Goal: Task Accomplishment & Management: Use online tool/utility

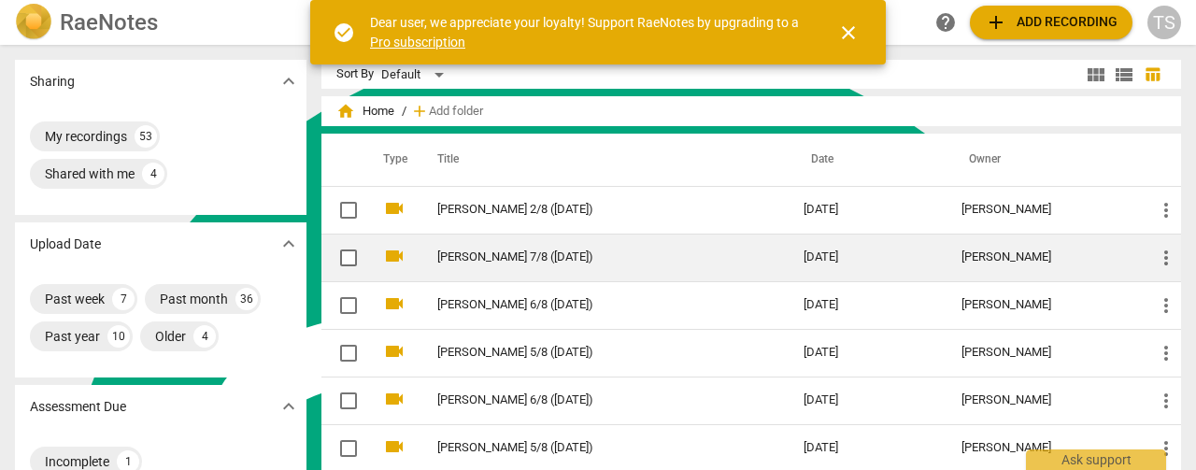
scroll to position [507, 0]
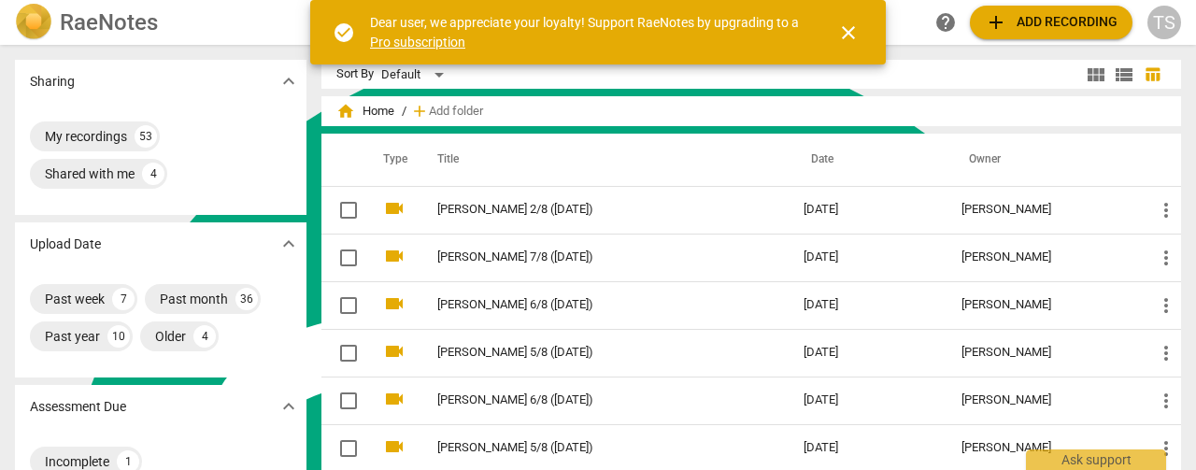
click at [858, 39] on span "close" at bounding box center [848, 32] width 22 height 22
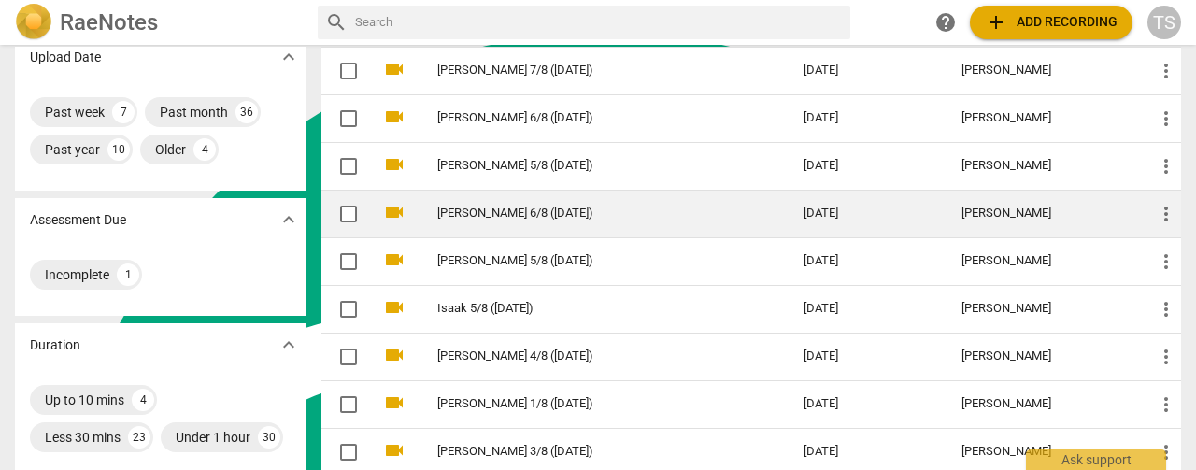
scroll to position [0, 0]
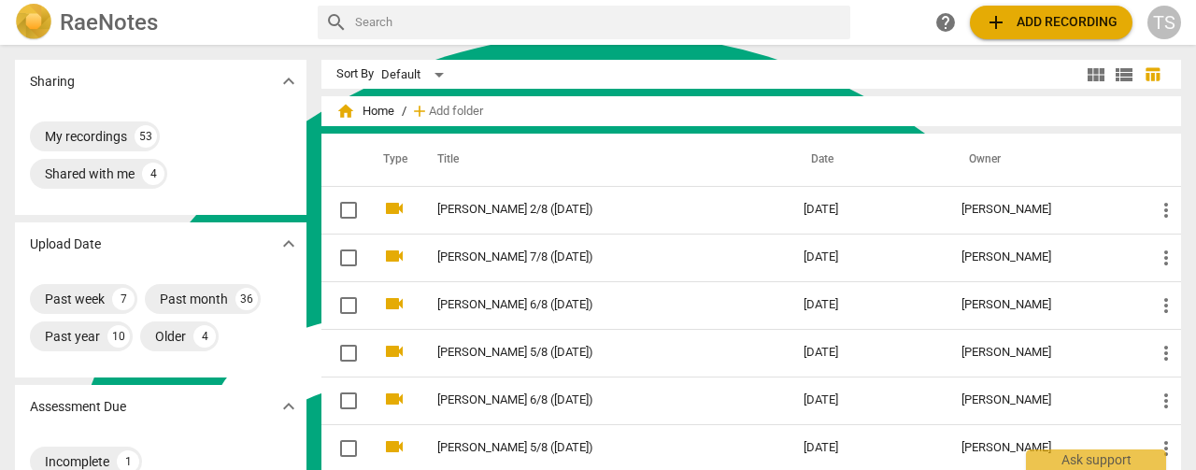
click at [1064, 28] on span "add Add recording" at bounding box center [1051, 22] width 133 height 22
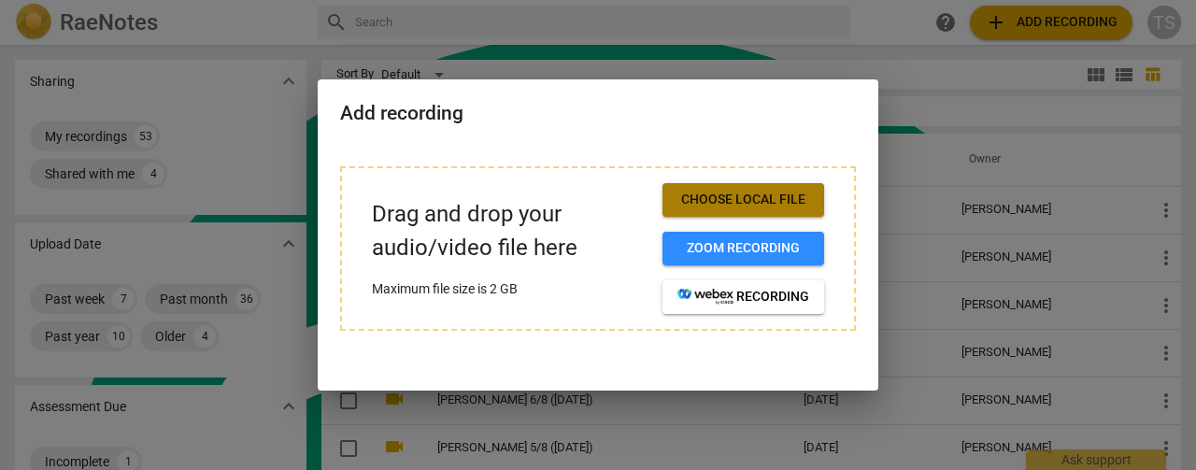
click at [721, 201] on span "Choose local file" at bounding box center [744, 200] width 132 height 19
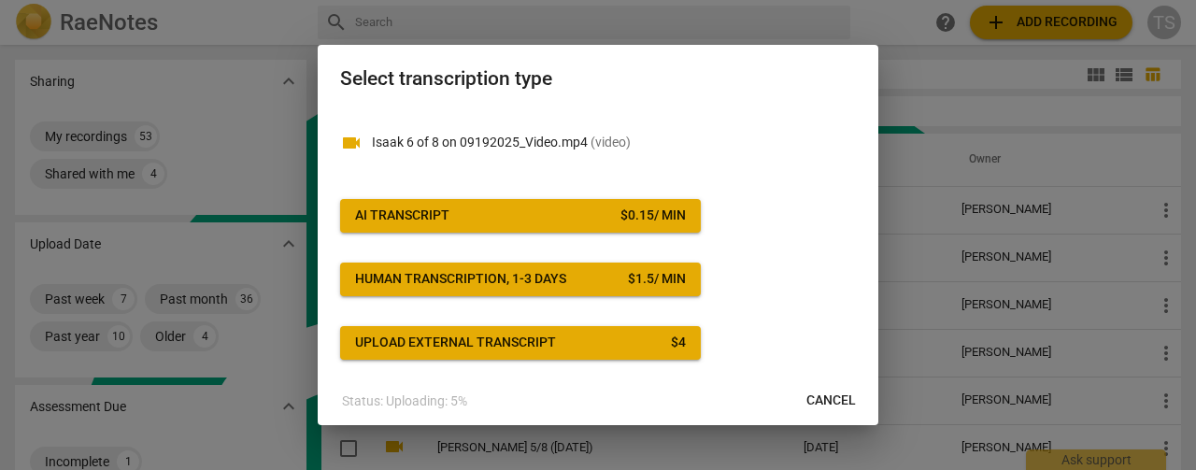
click at [664, 214] on div "$ 0.15 / min" at bounding box center [653, 216] width 65 height 19
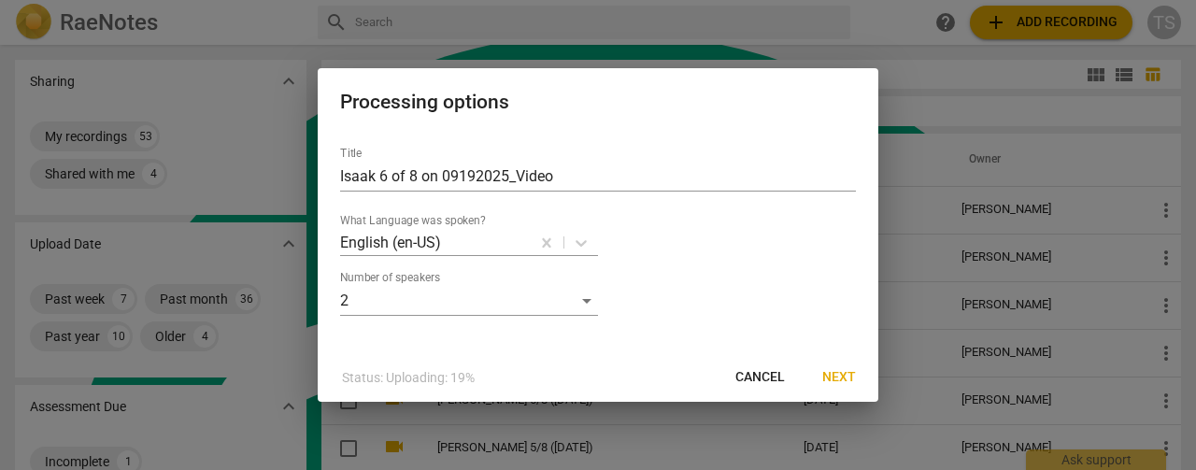
click at [845, 384] on span "Next" at bounding box center [839, 377] width 34 height 19
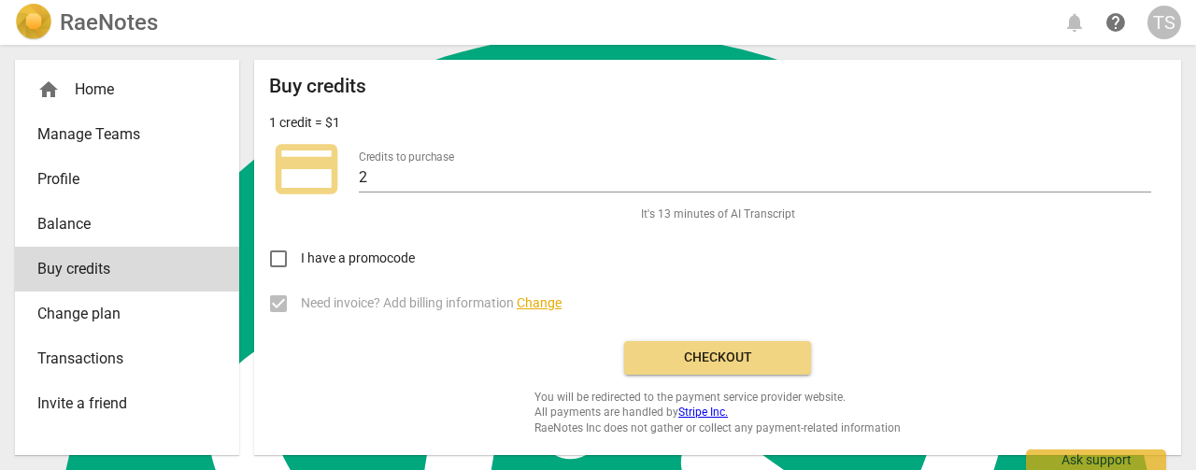
click at [765, 360] on span "Checkout" at bounding box center [717, 358] width 157 height 19
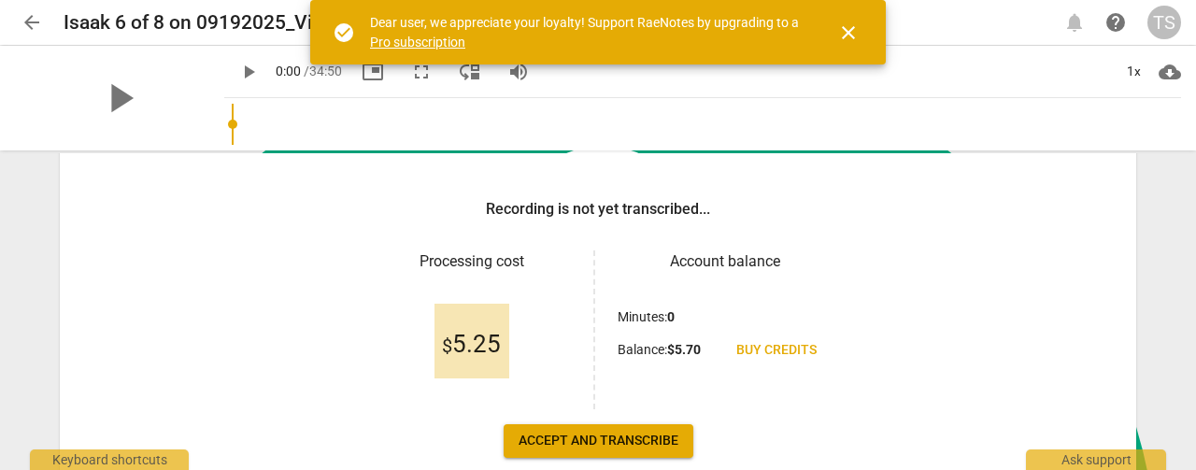
scroll to position [280, 0]
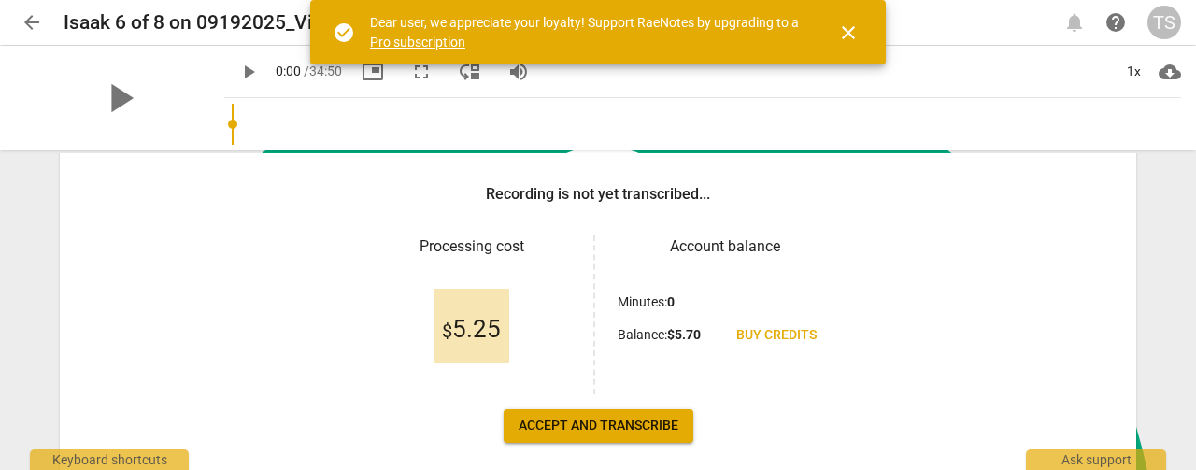
click at [621, 420] on span "Accept and transcribe" at bounding box center [599, 426] width 160 height 19
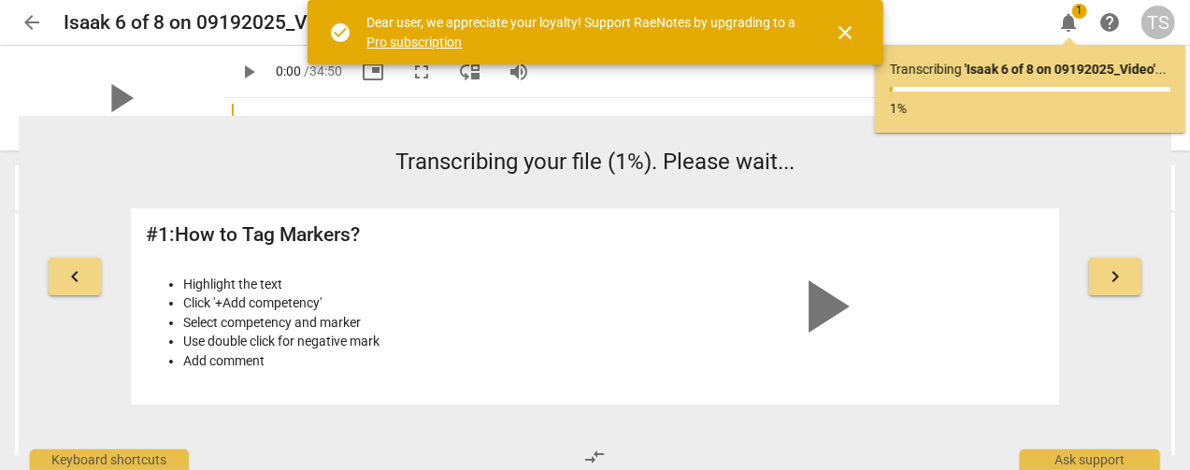
click at [850, 28] on span "close" at bounding box center [846, 32] width 22 height 22
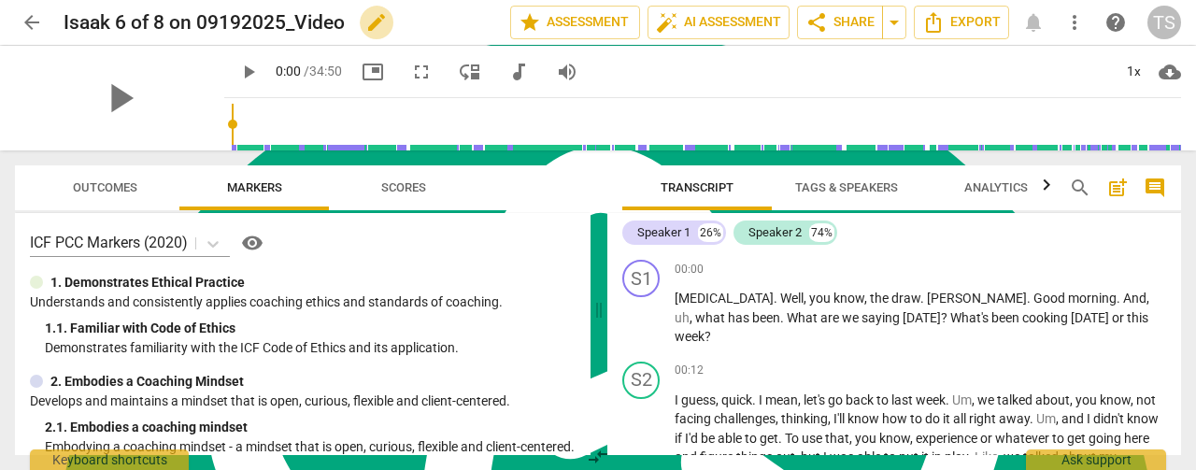
click at [387, 28] on span "edit" at bounding box center [376, 22] width 22 height 22
click at [157, 25] on input "Isaak 6 of 8 on 09192025_Video" at bounding box center [246, 23] width 364 height 36
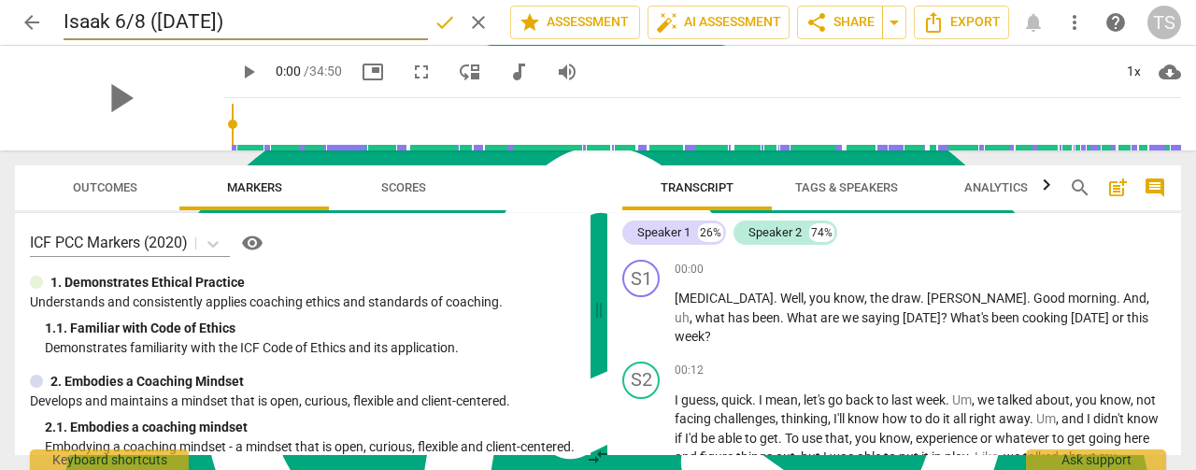
type input "Isaak 6/8 ([DATE])"
click at [439, 21] on span "done" at bounding box center [445, 22] width 22 height 22
click at [852, 183] on span "Tags & Speakers" at bounding box center [846, 187] width 103 height 14
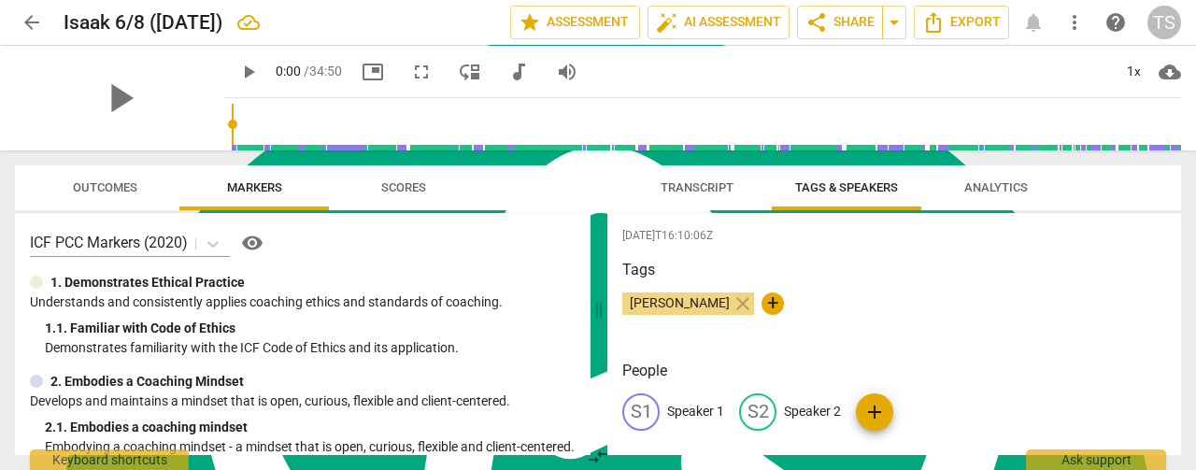
click at [694, 407] on p "Speaker 1" at bounding box center [695, 412] width 57 height 20
type textarea "Speaker 1"
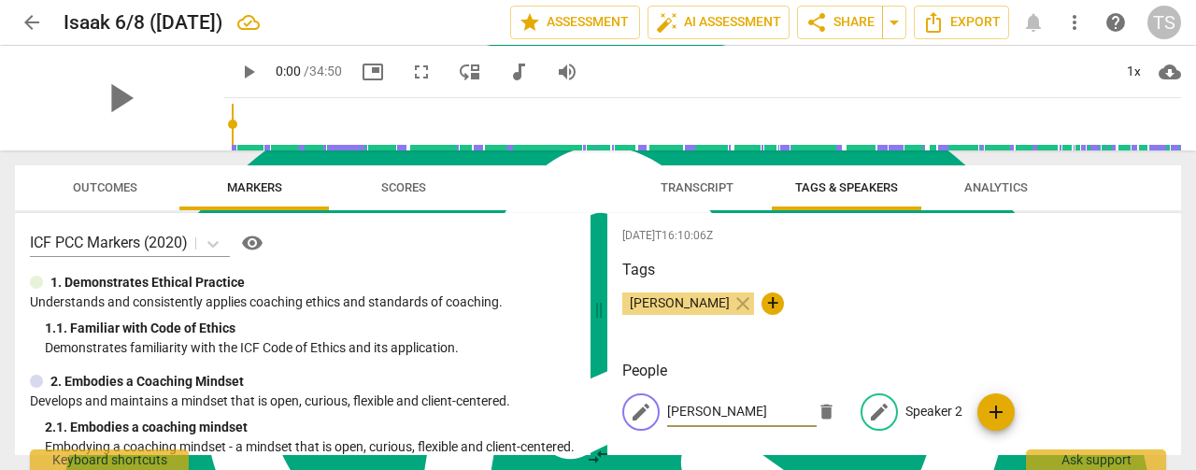
type input "[PERSON_NAME]"
click at [935, 414] on p "Speaker 2" at bounding box center [934, 412] width 57 height 20
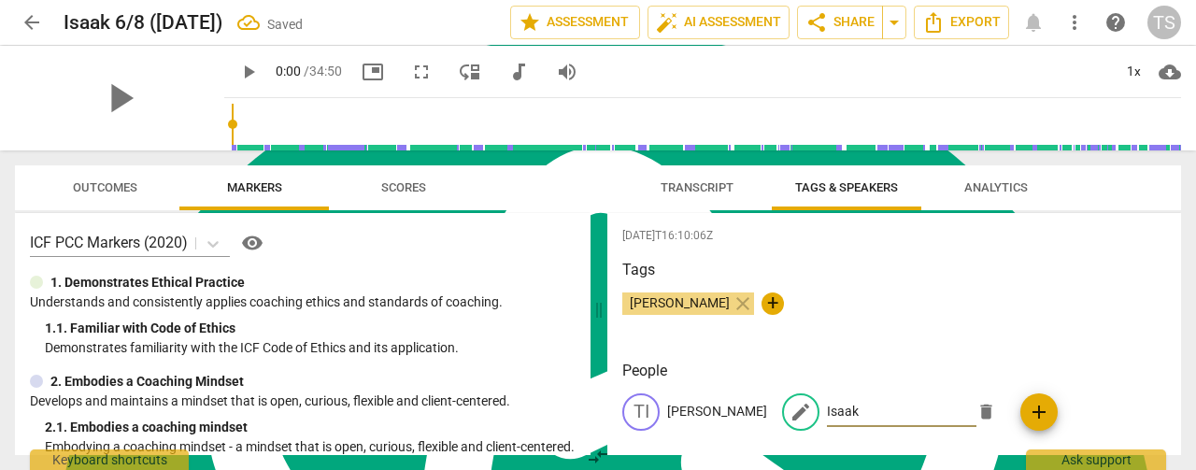
type input "Isaak"
click at [708, 204] on button "Transcript" at bounding box center [697, 187] width 150 height 45
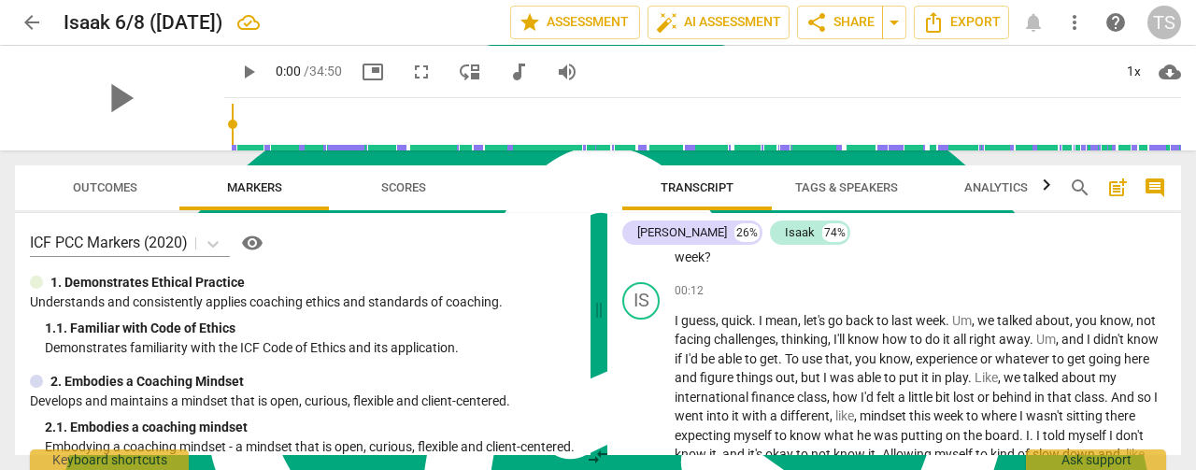
scroll to position [0, 0]
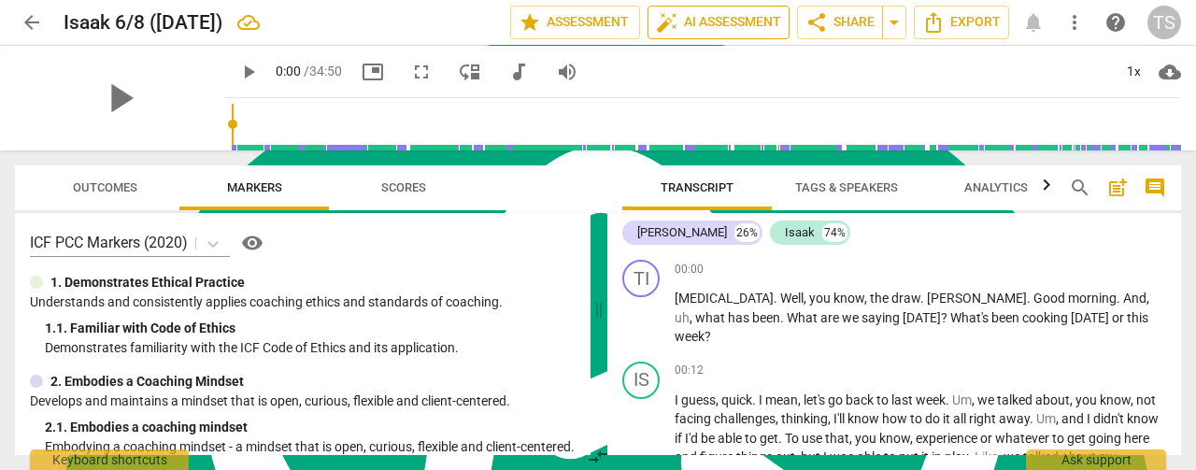
click at [690, 27] on span "auto_fix_high AI Assessment" at bounding box center [718, 22] width 125 height 22
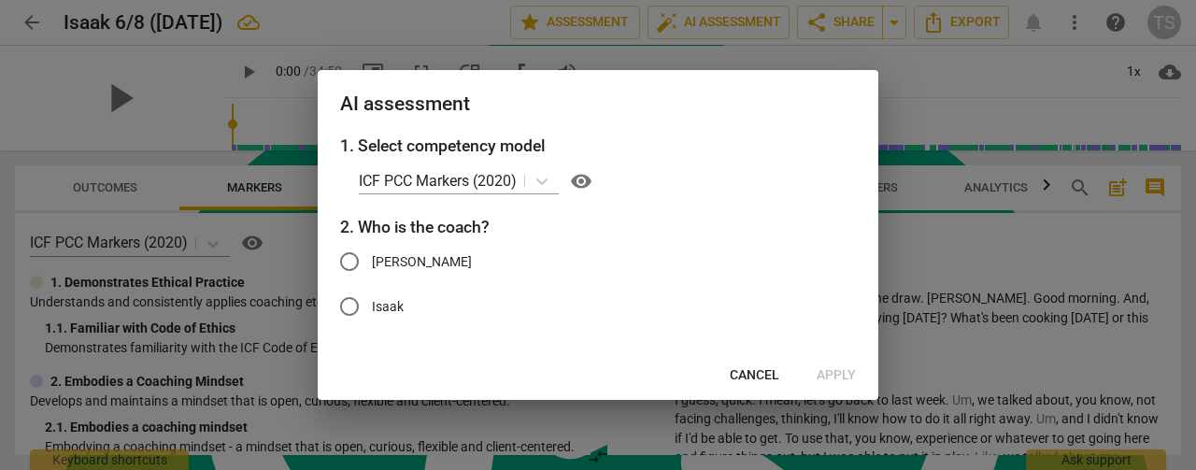
click at [391, 268] on span "[PERSON_NAME]" at bounding box center [422, 262] width 100 height 20
click at [372, 268] on input "[PERSON_NAME]" at bounding box center [349, 261] width 45 height 45
radio input "true"
click at [839, 369] on span "Apply" at bounding box center [836, 375] width 39 height 19
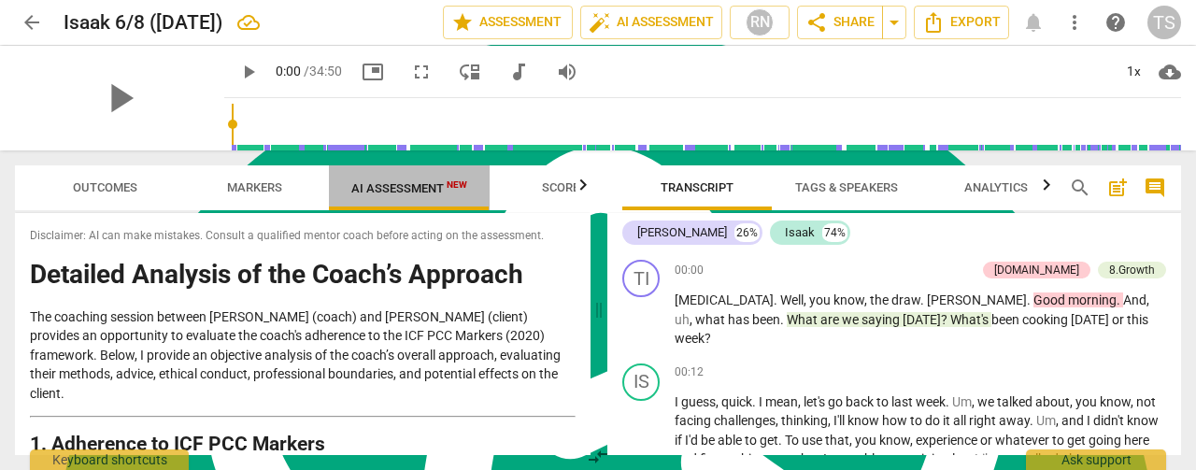
click at [414, 184] on span "AI Assessment New" at bounding box center [409, 188] width 116 height 14
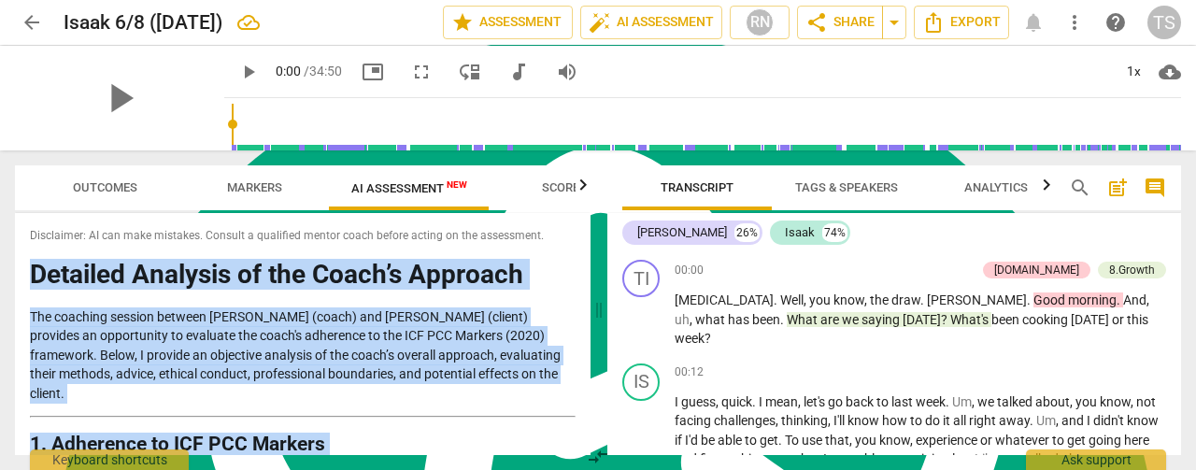
drag, startPoint x: 422, startPoint y: 429, endPoint x: 21, endPoint y: 274, distance: 430.8
click at [21, 274] on div "Disclaimer: AI can make mistakes. Consult a qualified mentor coach before actin…" at bounding box center [303, 334] width 576 height 242
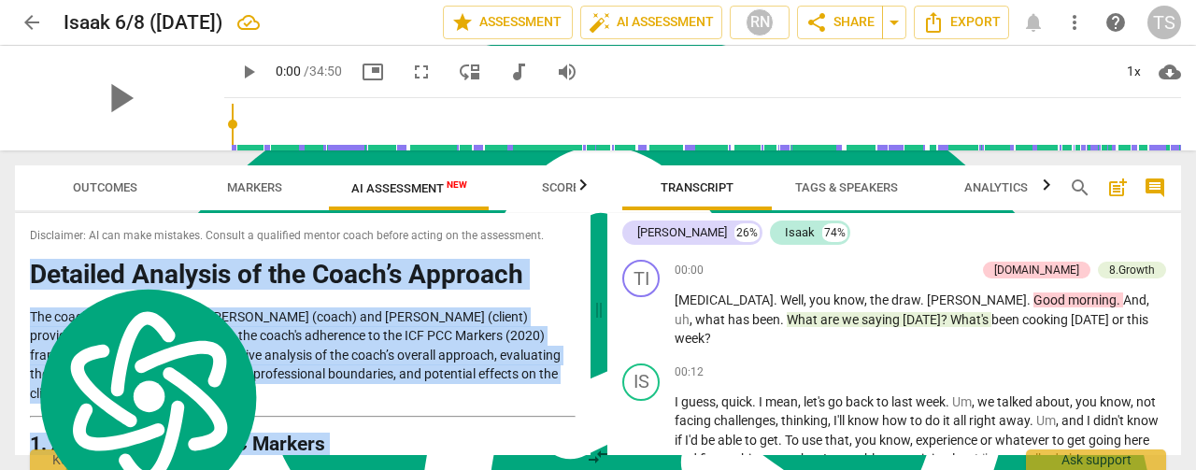
copy div "Loremips Dolorsit am con Adipi’e Seddoeiu Tem incididu utlabor etdolor Mag (ali…"
click at [946, 24] on span "Export" at bounding box center [961, 22] width 79 height 22
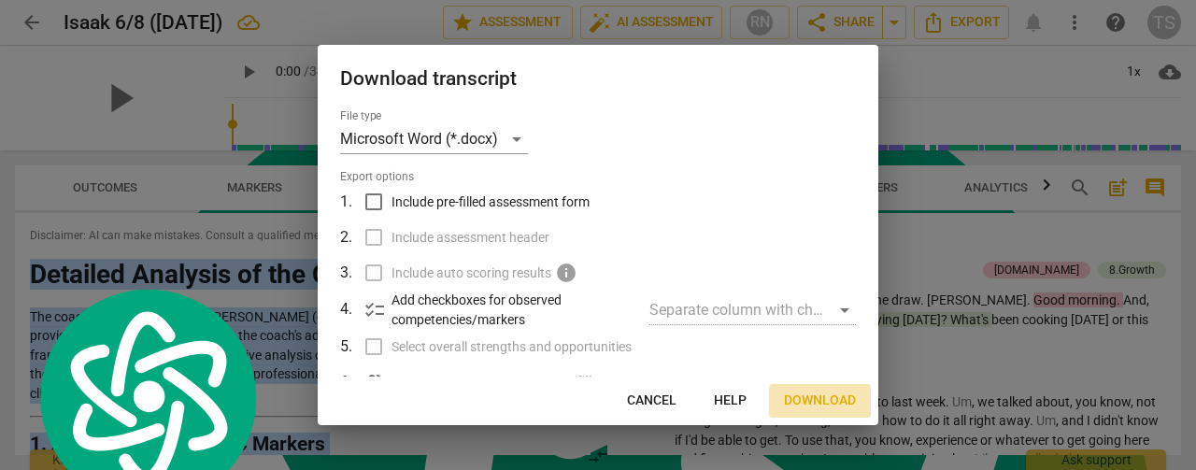
click at [827, 402] on span "Download" at bounding box center [820, 401] width 72 height 19
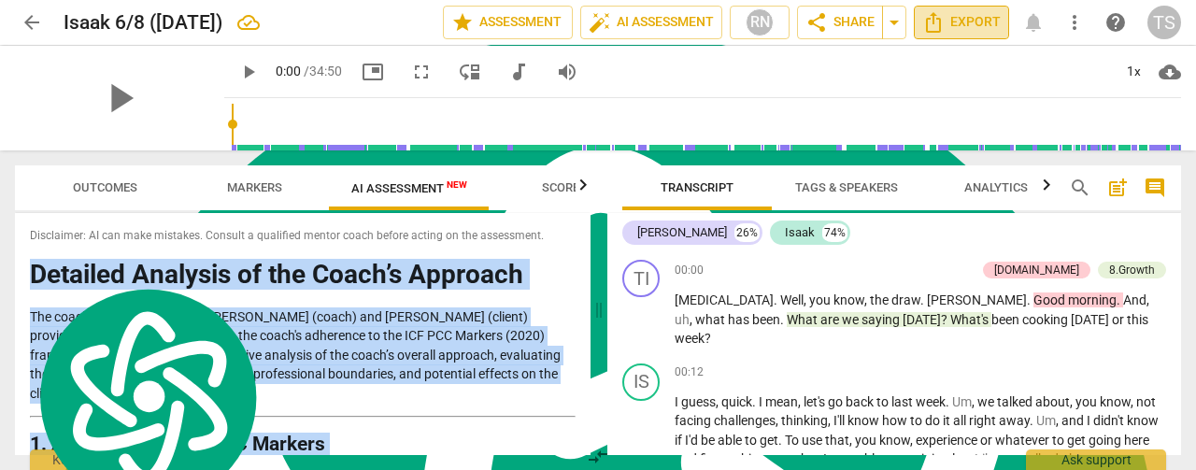
click at [957, 30] on span "Export" at bounding box center [961, 22] width 79 height 22
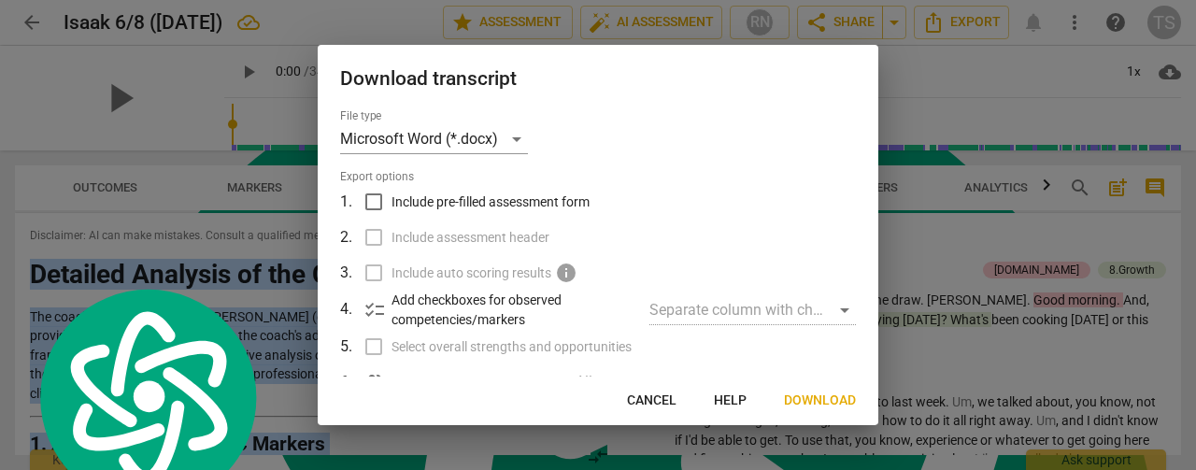
click at [826, 402] on span "Download" at bounding box center [820, 401] width 72 height 19
